Goal: Task Accomplishment & Management: Manage account settings

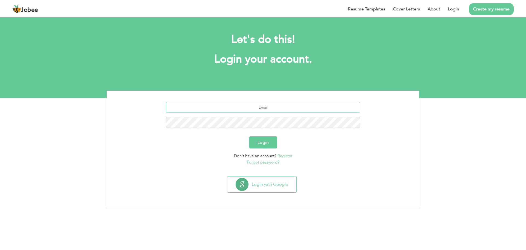
click at [271, 111] on input "text" at bounding box center [263, 107] width 194 height 11
type input "[EMAIL_ADDRESS][DOMAIN_NAME]"
click at [271, 145] on button "Login" at bounding box center [263, 142] width 28 height 12
click at [272, 139] on button "Login" at bounding box center [263, 142] width 28 height 12
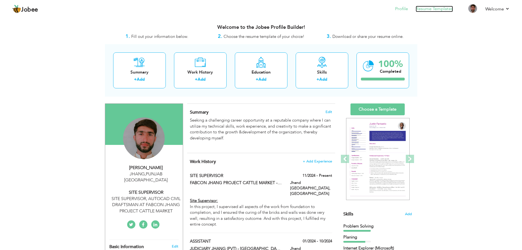
click at [420, 12] on link "Resume Templates" at bounding box center [434, 9] width 37 height 6
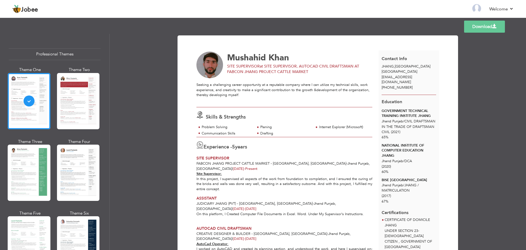
click at [208, 65] on img at bounding box center [209, 65] width 27 height 27
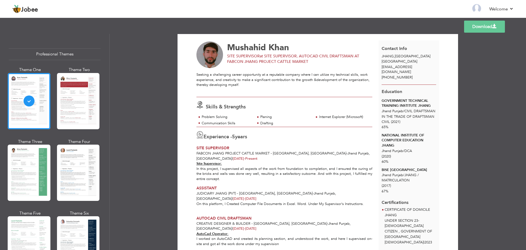
scroll to position [9, 0]
